Goal: Find specific page/section: Find specific page/section

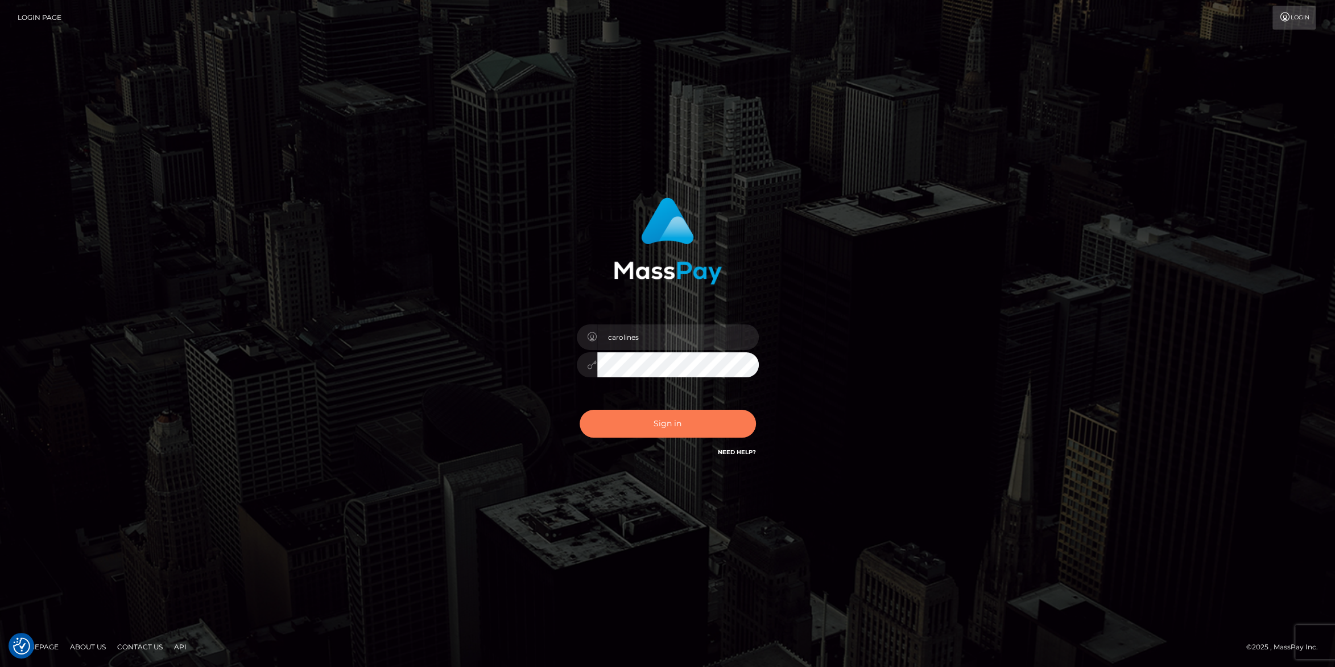
drag, startPoint x: 680, startPoint y: 426, endPoint x: 873, endPoint y: 262, distance: 252.6
click at [681, 418] on button "Sign in" at bounding box center [668, 424] width 176 height 28
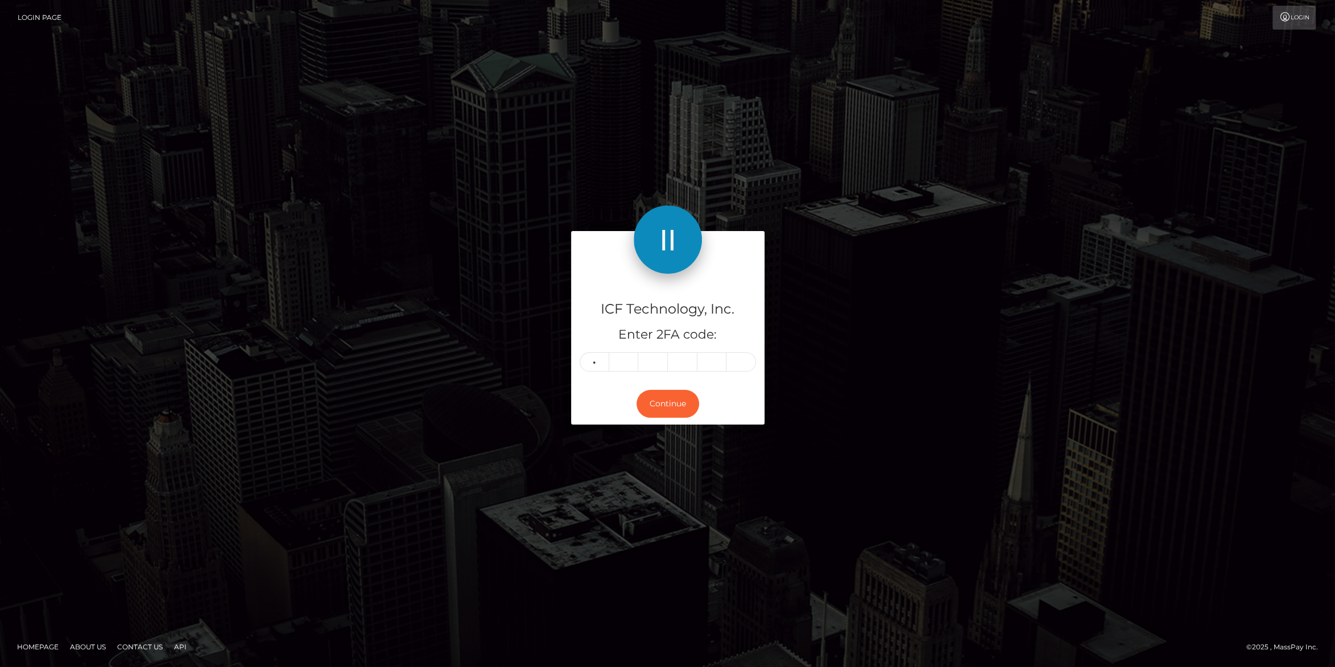
type input "0"
type input "2"
type input "3"
type input "1"
type input "0"
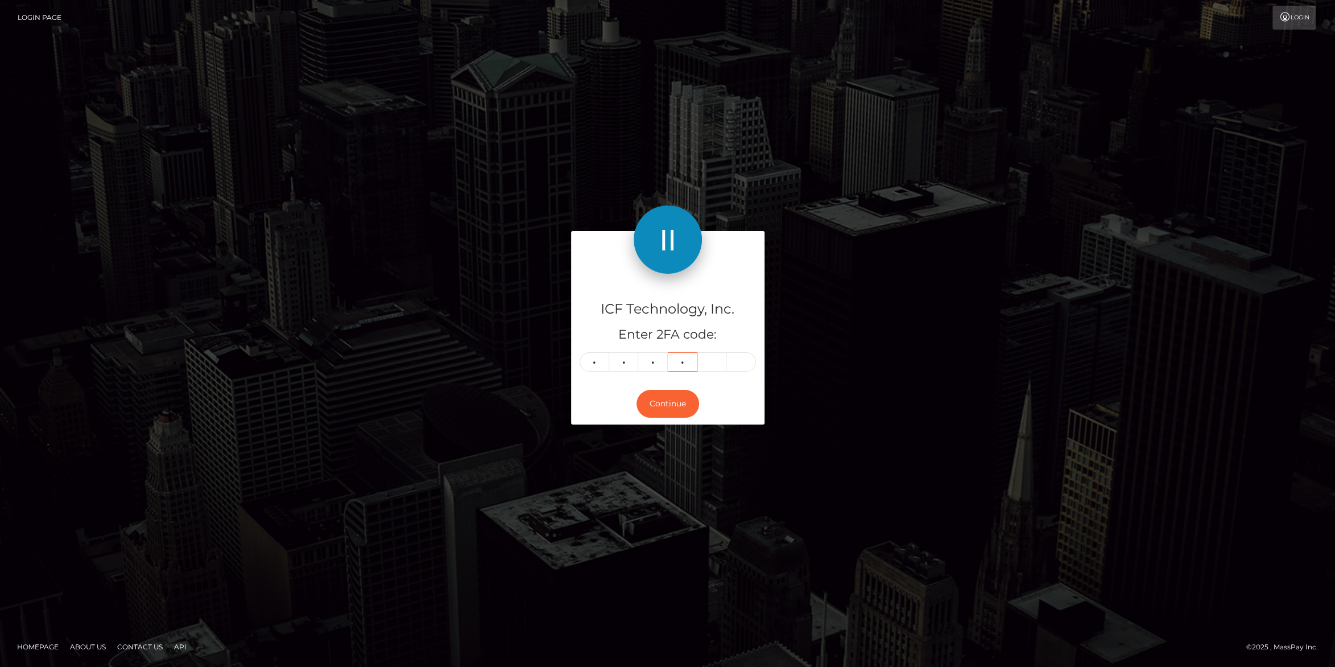
type input "9"
type input "8"
type input "7"
click at [679, 409] on button "Continue" at bounding box center [667, 404] width 63 height 28
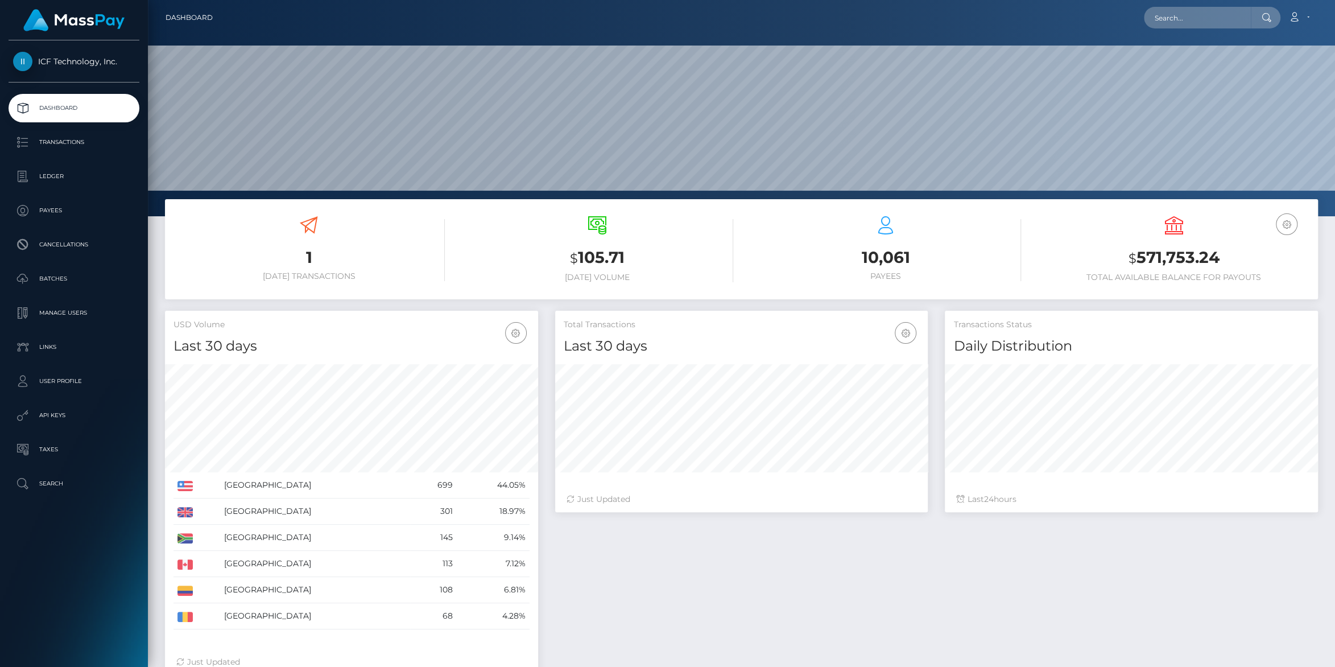
scroll to position [201, 373]
click at [44, 210] on p "Payees" at bounding box center [74, 210] width 122 height 17
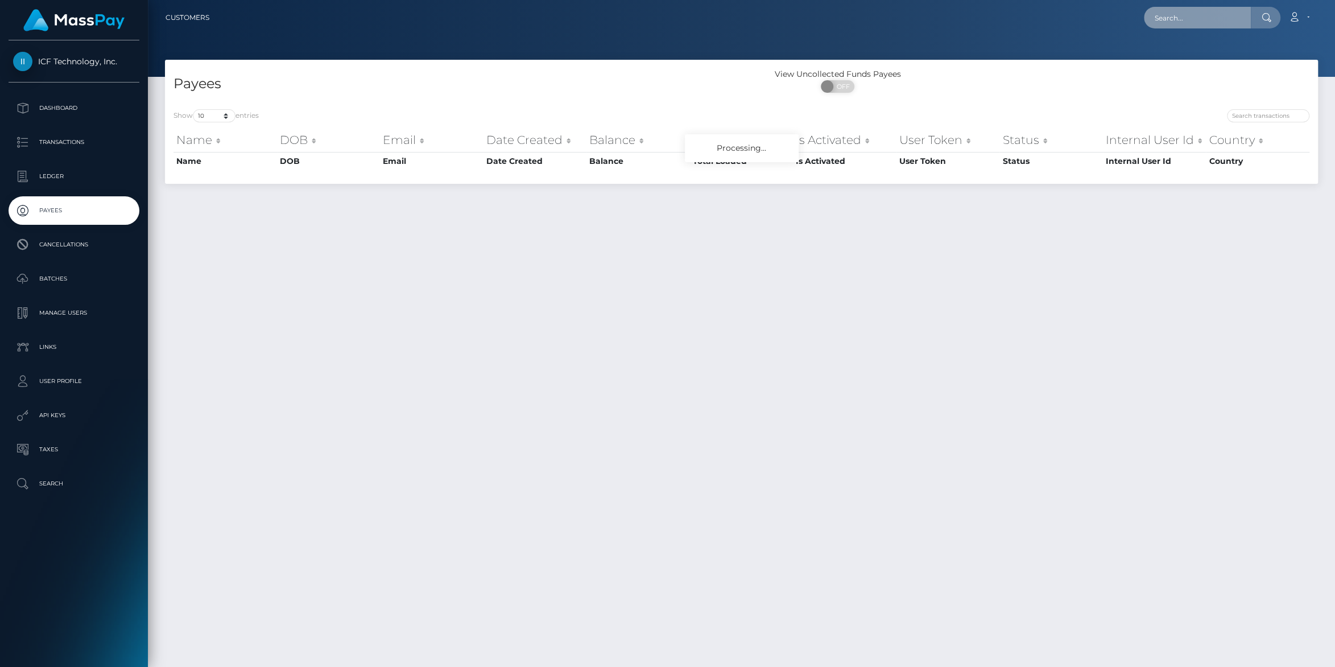
click at [1148, 18] on input "text" at bounding box center [1197, 18] width 107 height 22
paste input "[EMAIL_ADDRESS][DOMAIN_NAME]"
type input "[EMAIL_ADDRESS][DOMAIN_NAME]"
